Goal: Task Accomplishment & Management: Use online tool/utility

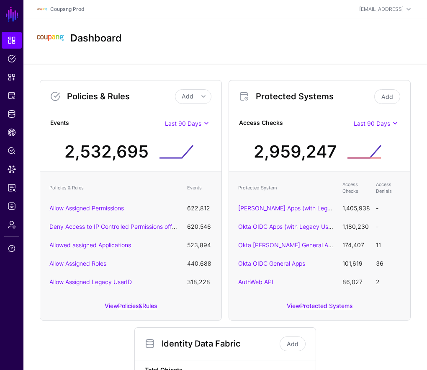
scroll to position [215, 0]
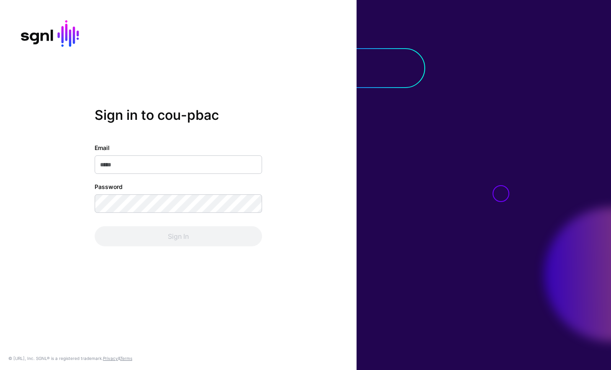
type input "**********"
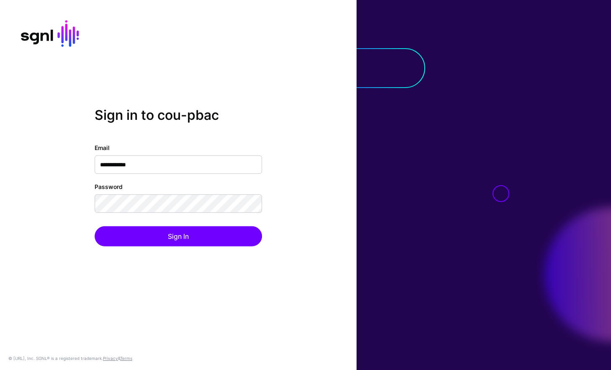
click at [188, 219] on div "**********" at bounding box center [179, 194] width 168 height 103
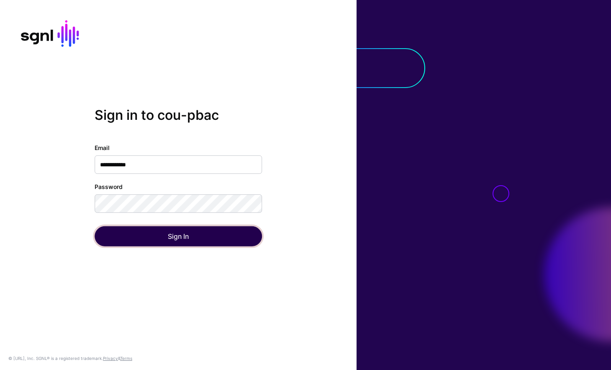
click at [188, 229] on button "Sign In" at bounding box center [179, 236] width 168 height 20
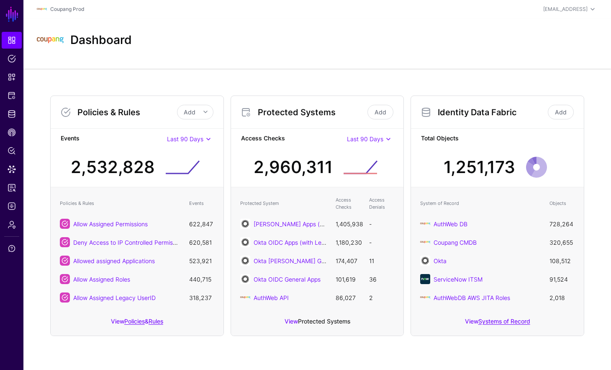
click at [316, 320] on link "Protected Systems" at bounding box center [324, 320] width 52 height 7
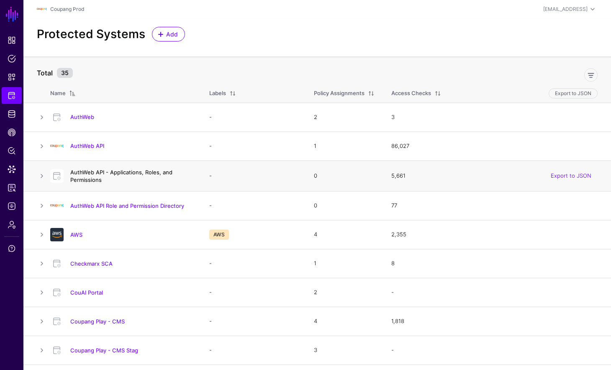
click at [127, 173] on link "AuthWeb API - Applications, Roles, and Permissions" at bounding box center [121, 176] width 102 height 14
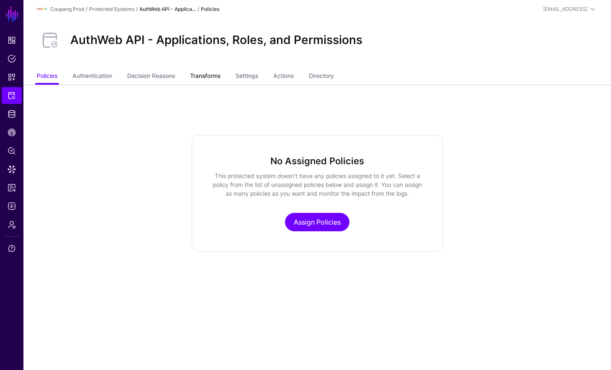
click at [221, 75] on link "Transforms" at bounding box center [205, 77] width 31 height 16
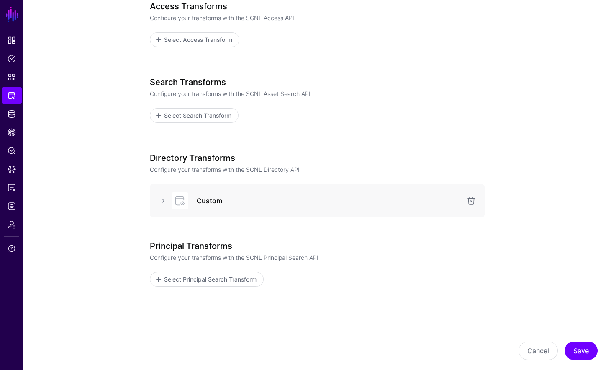
scroll to position [151, 0]
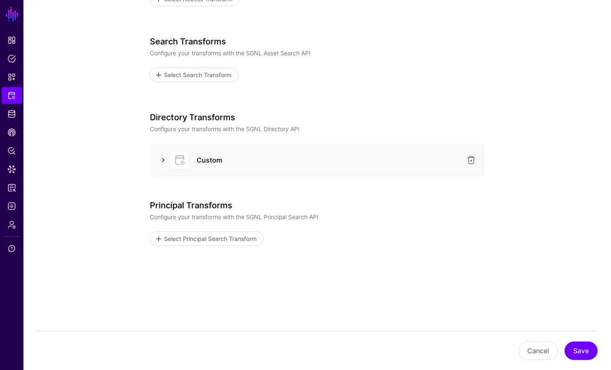
click at [166, 163] on link at bounding box center [163, 160] width 10 height 10
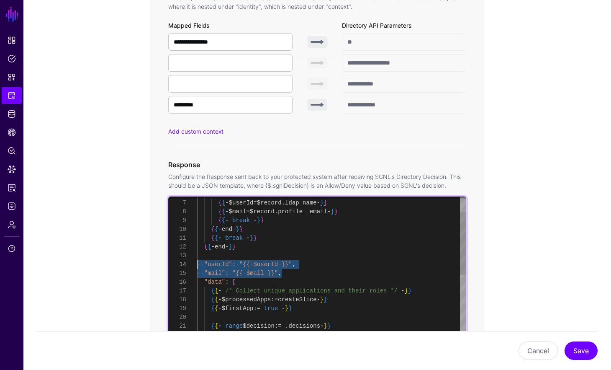
scroll to position [26, 0]
drag, startPoint x: 292, startPoint y: 275, endPoint x: 179, endPoint y: 261, distance: 113.9
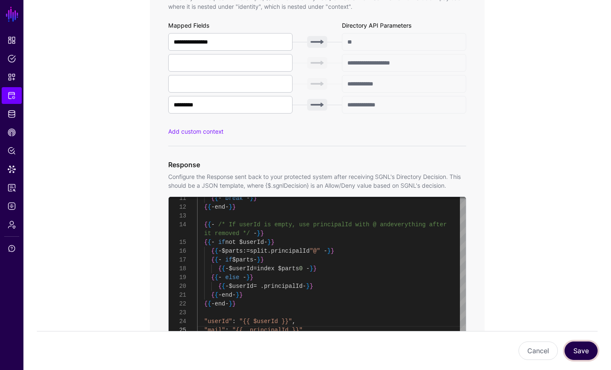
click at [583, 346] on button "Save" at bounding box center [581, 350] width 33 height 18
type textarea "**********"
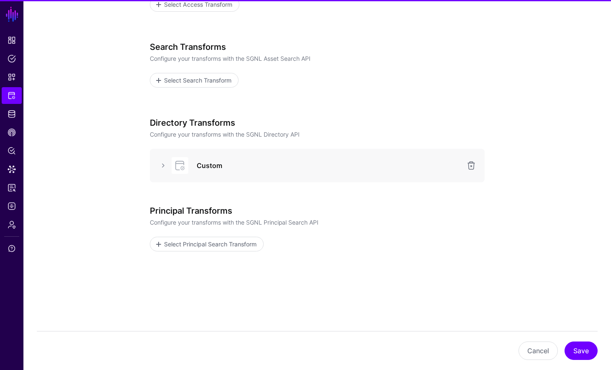
scroll to position [151, 0]
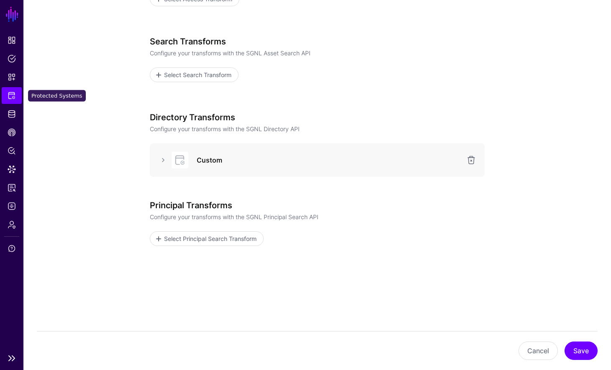
click at [18, 98] on link "Protected Systems" at bounding box center [12, 95] width 20 height 17
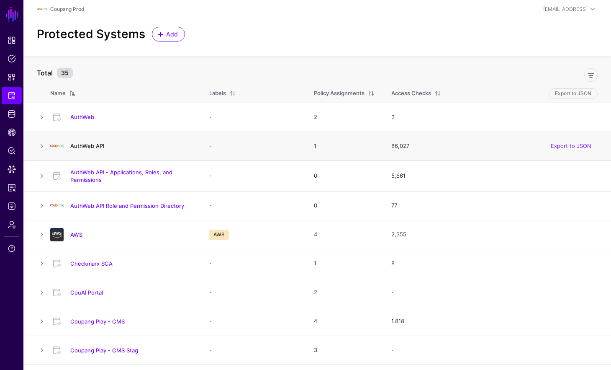
click at [93, 145] on link "AuthWeb API" at bounding box center [87, 145] width 34 height 7
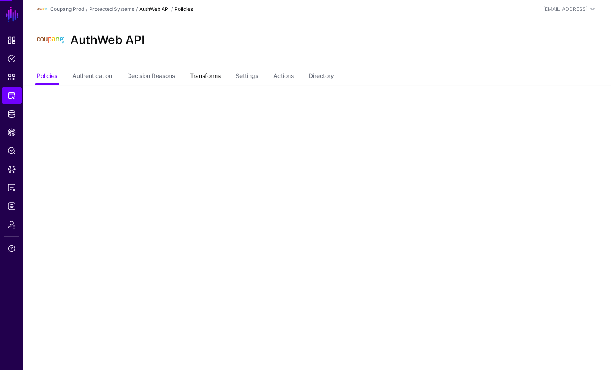
click at [214, 75] on link "Transforms" at bounding box center [205, 77] width 31 height 16
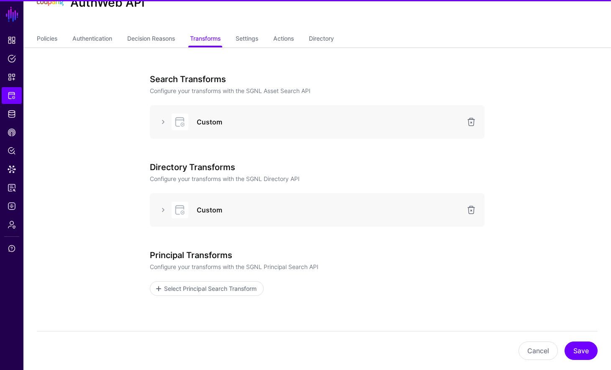
scroll to position [87, 0]
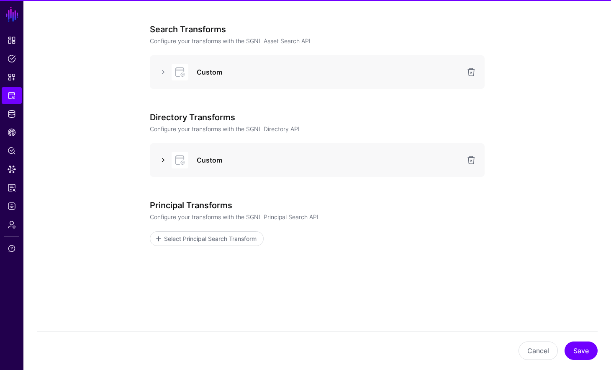
click at [164, 157] on link at bounding box center [163, 160] width 10 height 10
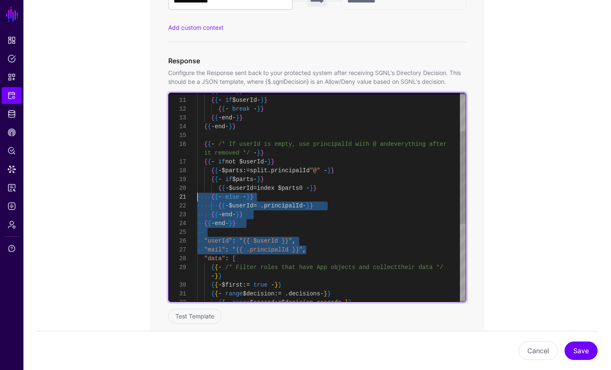
scroll to position [0, 0]
type textarea "**********"
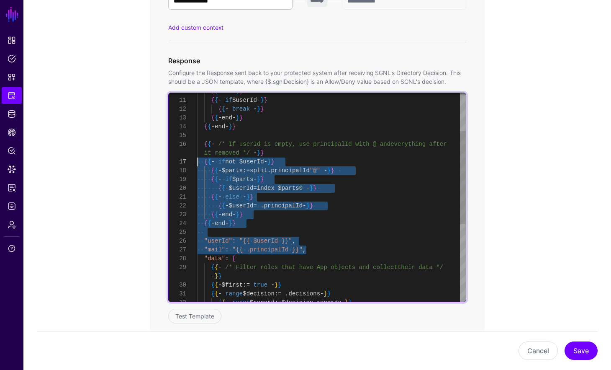
scroll to position [44, 0]
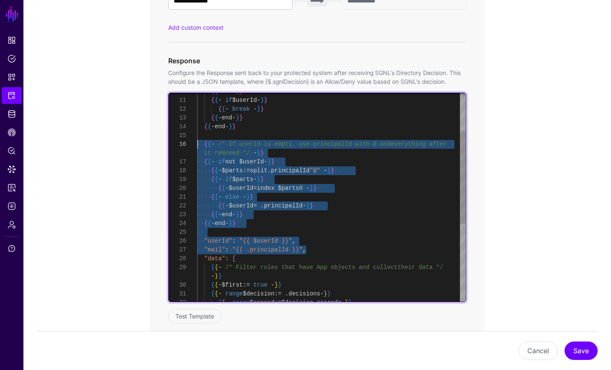
drag, startPoint x: 326, startPoint y: 251, endPoint x: 181, endPoint y: 146, distance: 178.7
click at [197, 146] on div "{ { - end - } } { { - if $userId - } } { { - break - } } { { - end - } } { { - …" at bounding box center [331, 241] width 269 height 466
